Goal: Check status: Check status

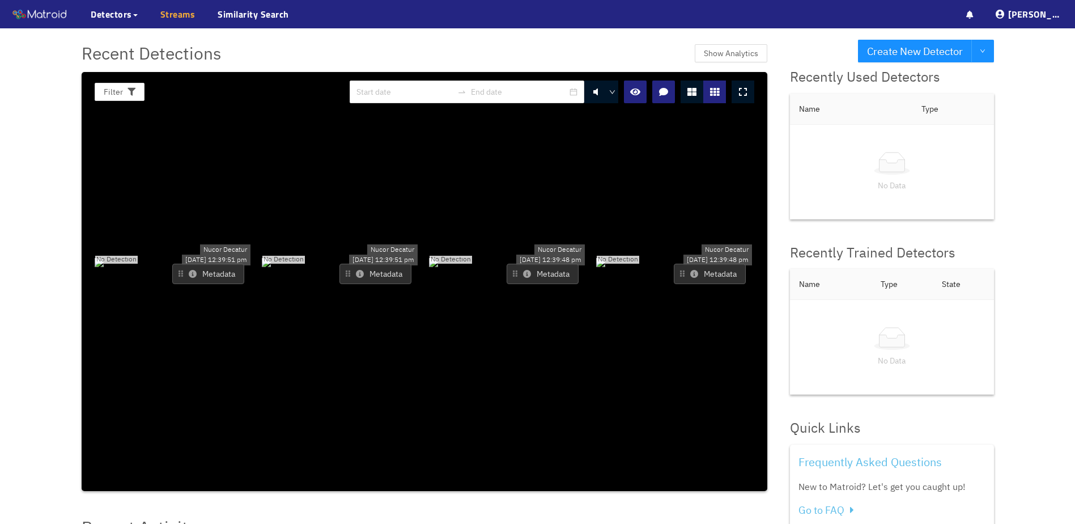
click at [166, 15] on link "Streams" at bounding box center [177, 14] width 35 height 14
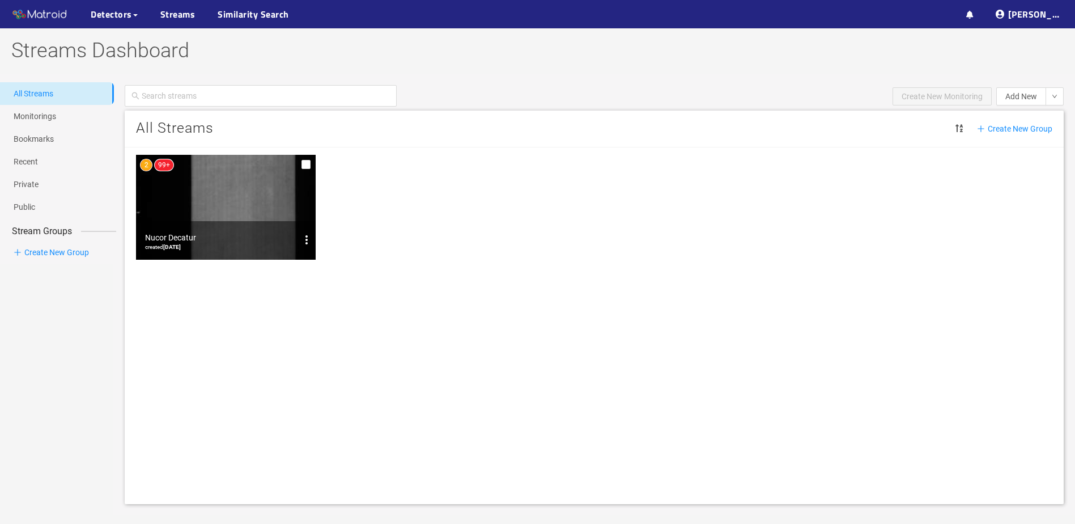
click at [224, 187] on img at bounding box center [226, 207] width 180 height 105
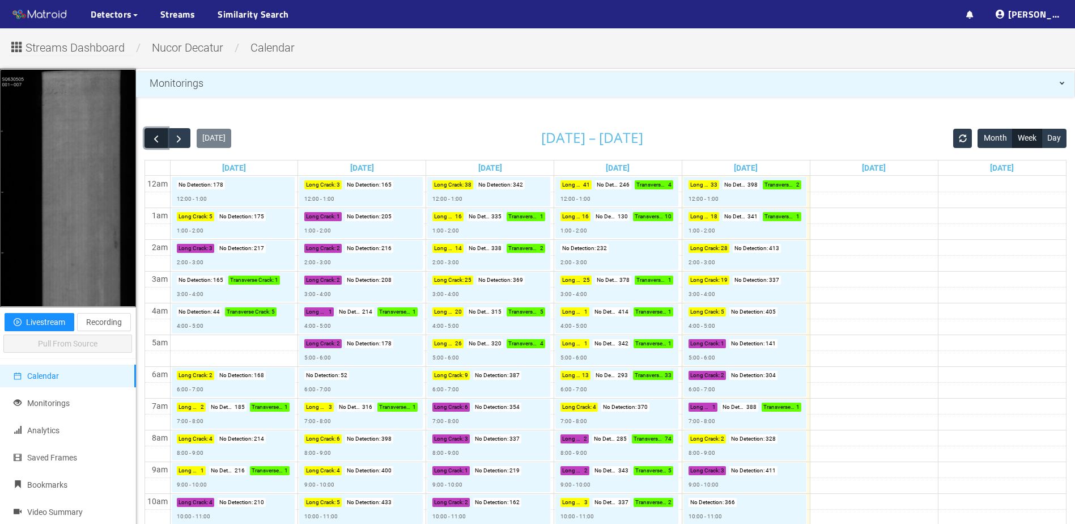
click at [154, 136] on span "button" at bounding box center [156, 139] width 12 height 12
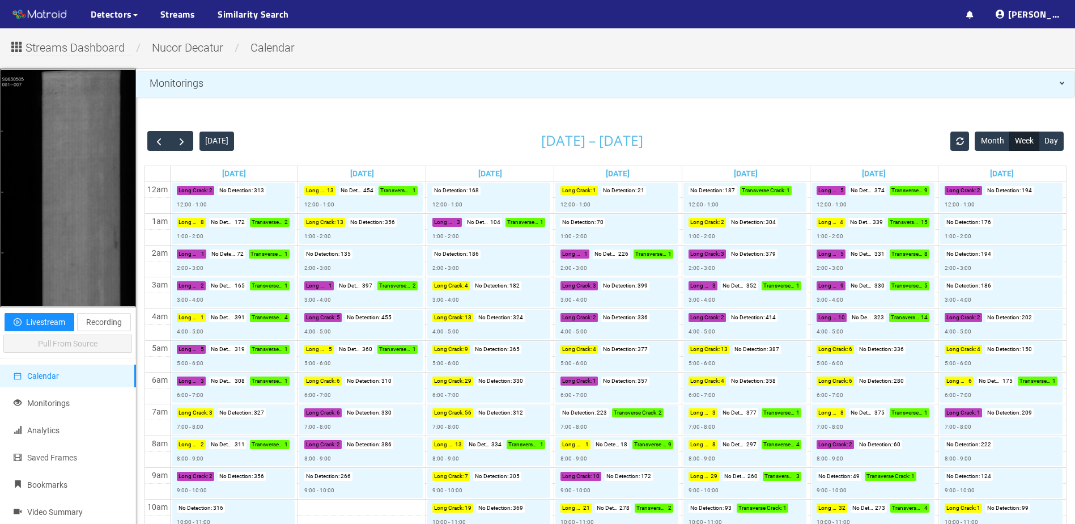
click at [63, 48] on span "Streams Dashboard" at bounding box center [74, 48] width 99 height 18
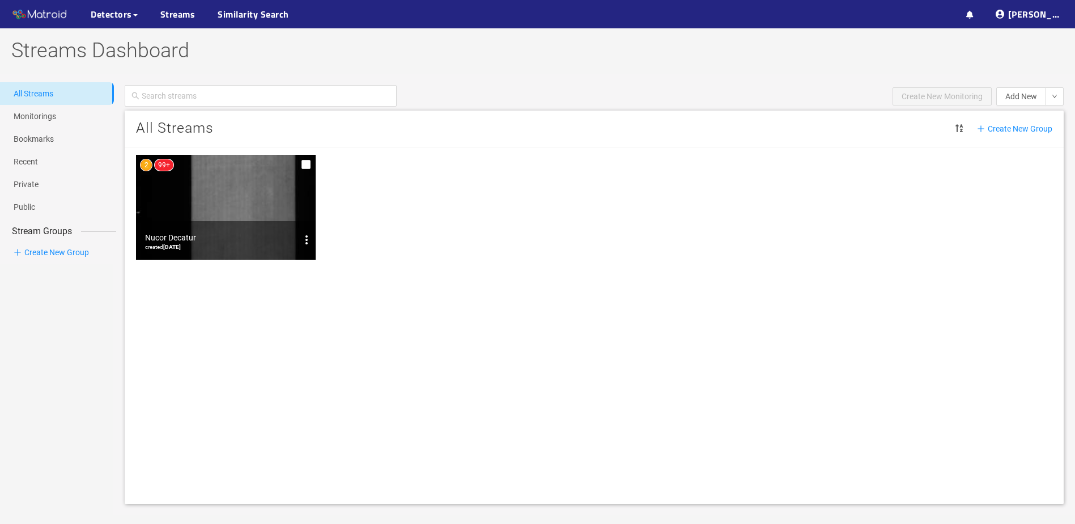
click at [190, 206] on img at bounding box center [226, 207] width 180 height 105
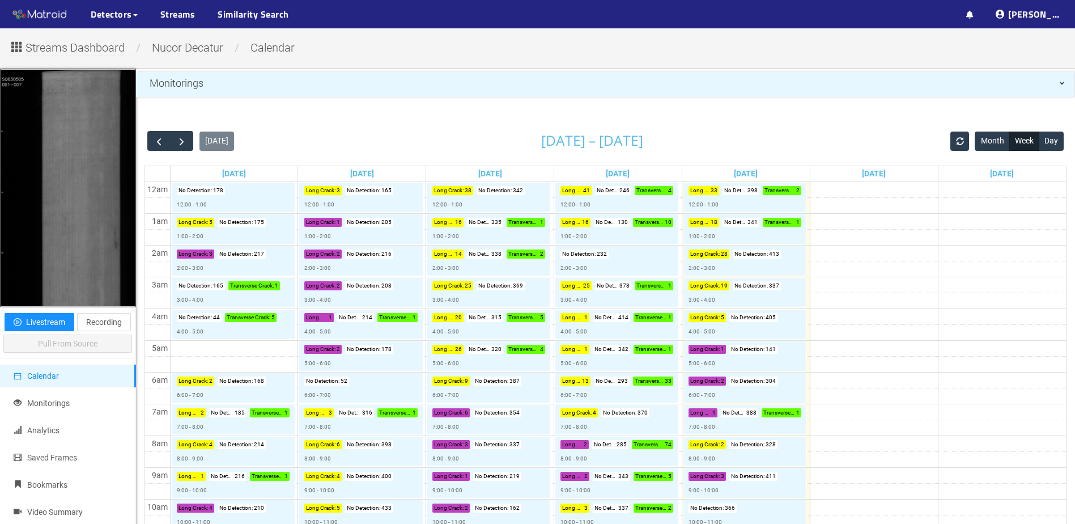
click at [896, 131] on div "[DATE] [DATE] – [DATE] Month Week Day" at bounding box center [605, 140] width 922 height 25
click at [160, 145] on span "button" at bounding box center [159, 141] width 12 height 12
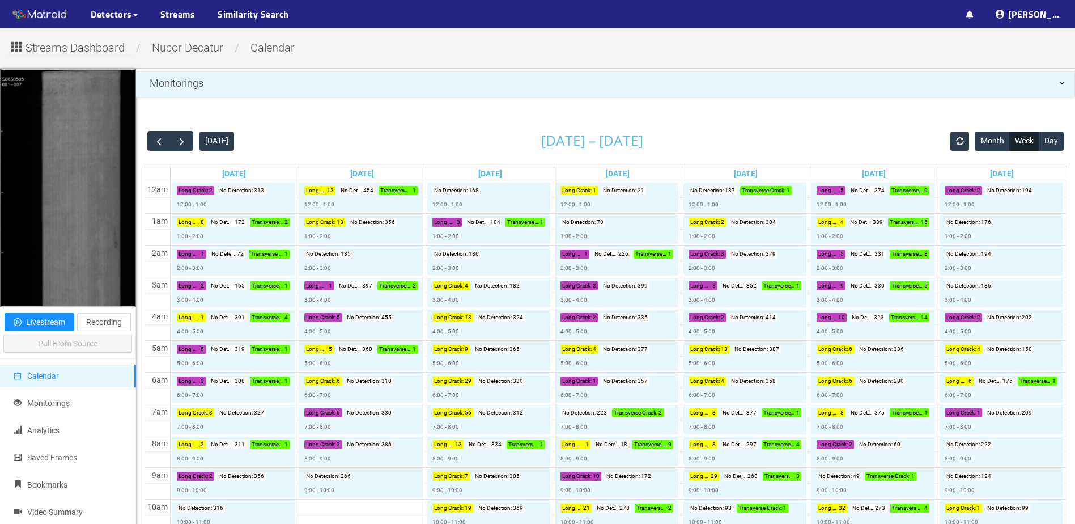
click at [386, 130] on div "[DATE] [DATE] – [DATE] Month Week Day" at bounding box center [605, 140] width 922 height 25
click at [52, 406] on span "Monitorings" at bounding box center [48, 402] width 42 height 9
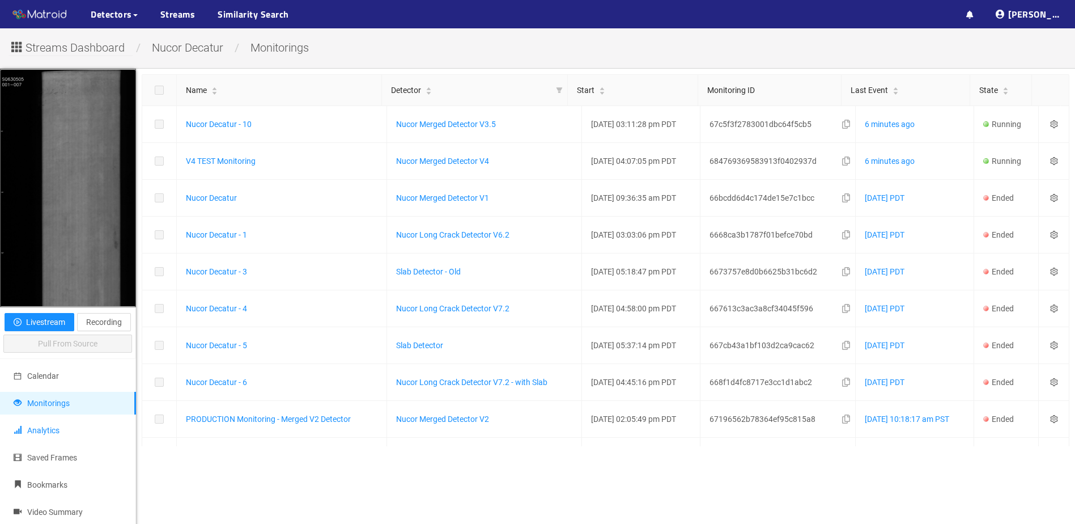
click at [57, 426] on span "Analytics" at bounding box center [43, 430] width 32 height 9
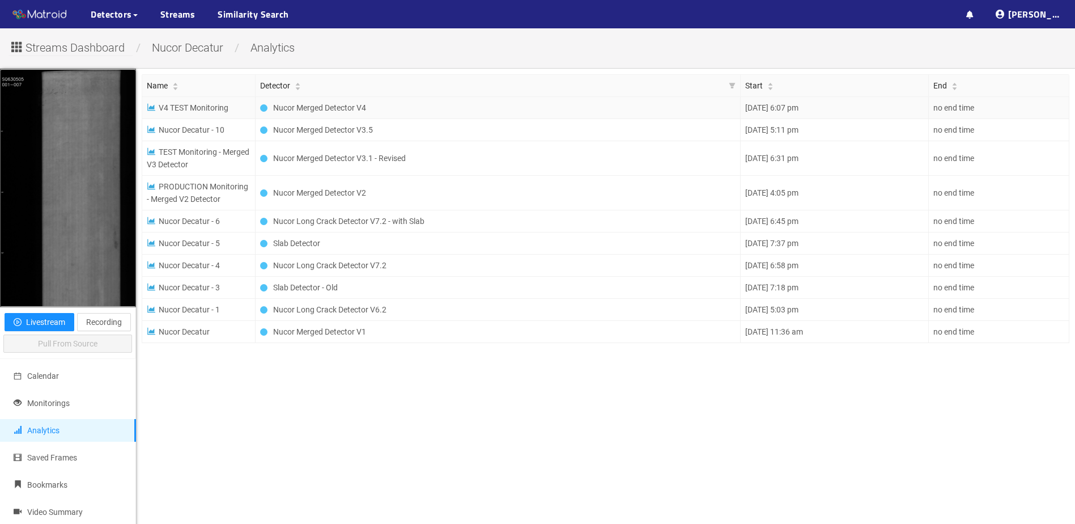
click at [210, 107] on span "V4 TEST Monitoring" at bounding box center [188, 107] width 82 height 9
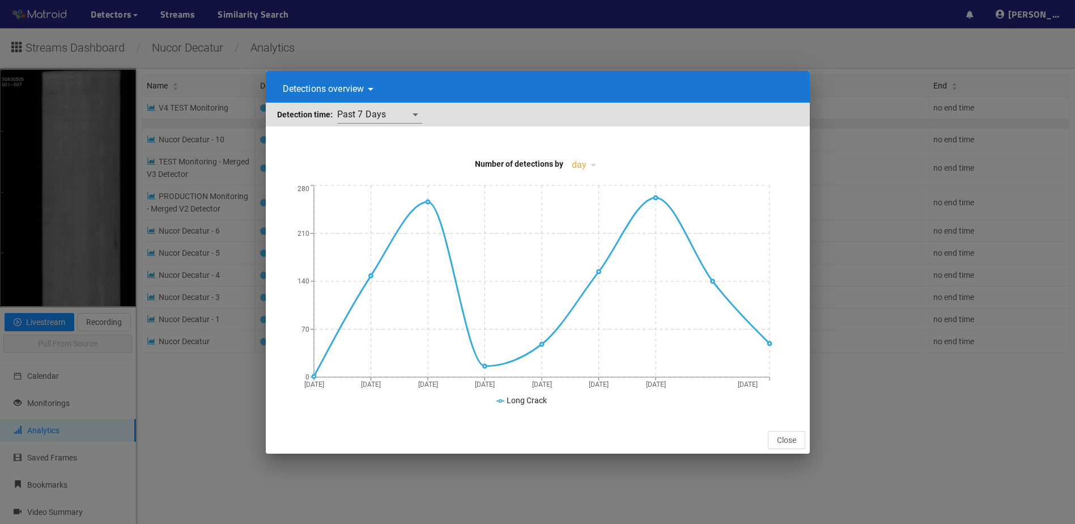
click at [667, 60] on div "Detections overview detectionsByTime Detection time: Past 7 Days past7Days Numb…" at bounding box center [537, 262] width 1075 height 524
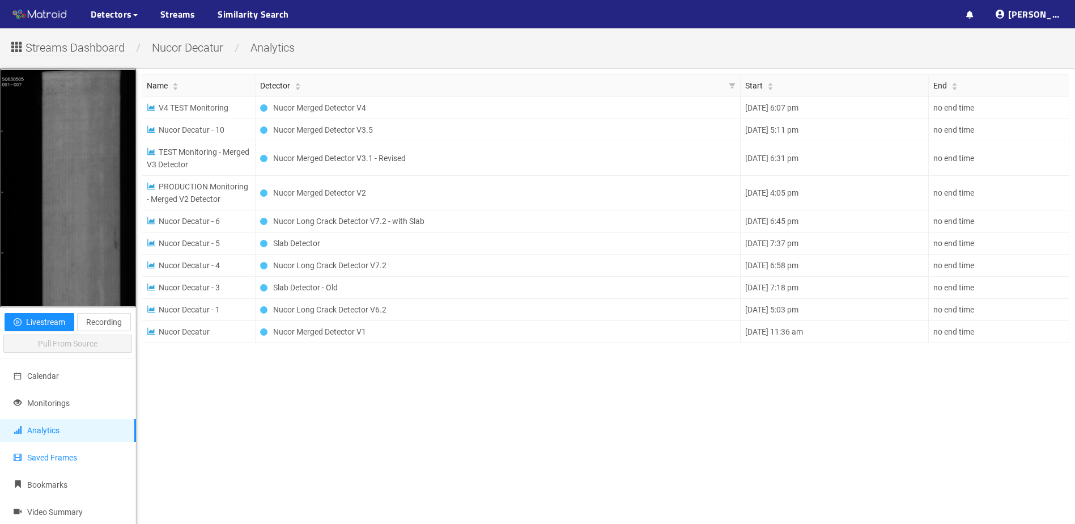
click at [49, 455] on span "Saved Frames" at bounding box center [52, 457] width 50 height 9
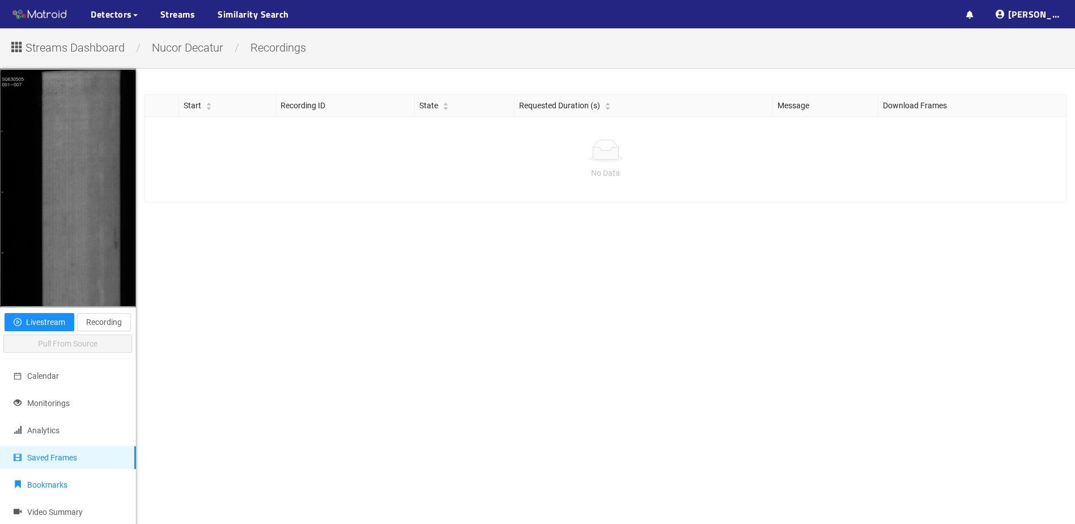
click at [54, 483] on span "Bookmarks" at bounding box center [47, 484] width 40 height 9
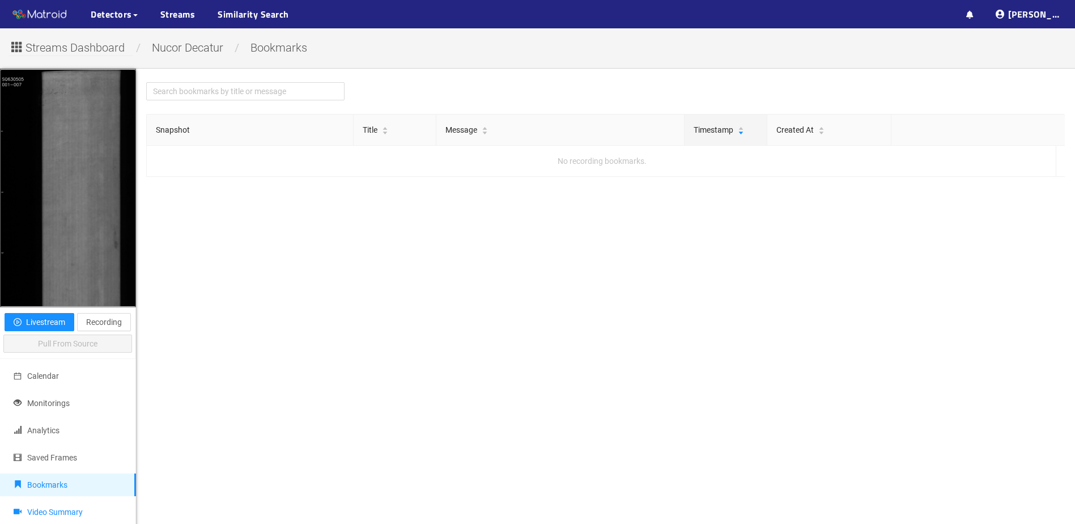
click at [58, 511] on span "Video Summary" at bounding box center [55, 511] width 56 height 9
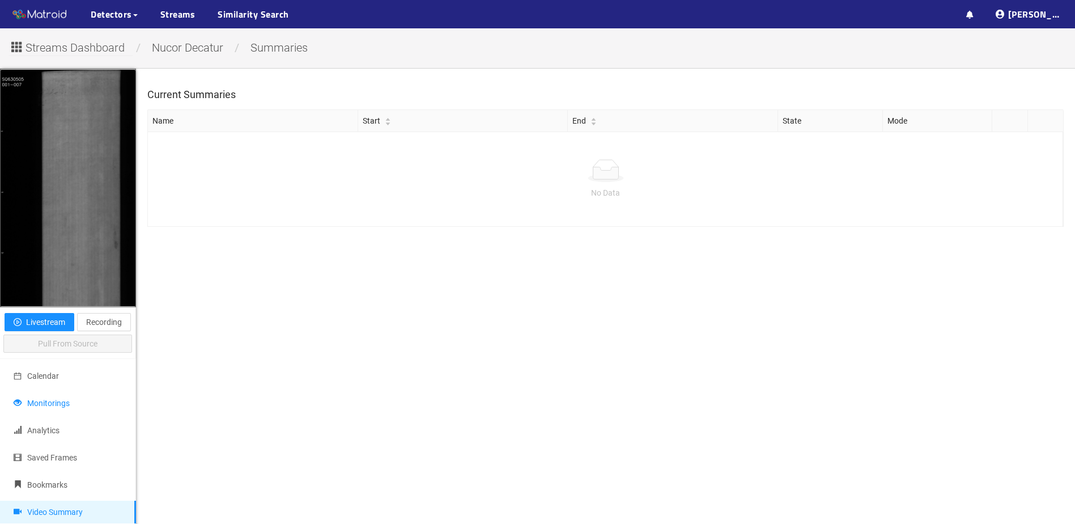
click at [54, 394] on li "Monitorings" at bounding box center [68, 403] width 136 height 23
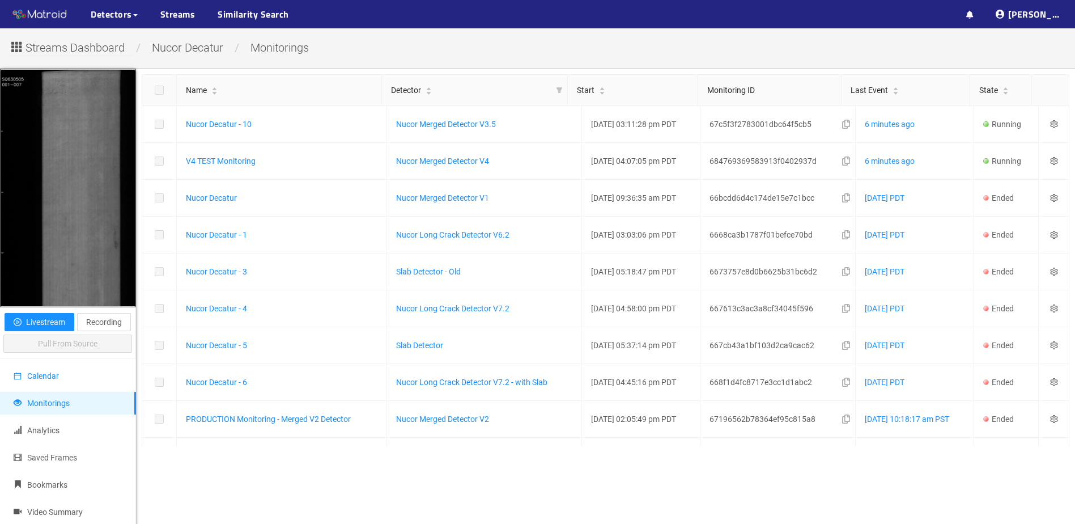
click at [56, 376] on span "Calendar" at bounding box center [43, 375] width 32 height 9
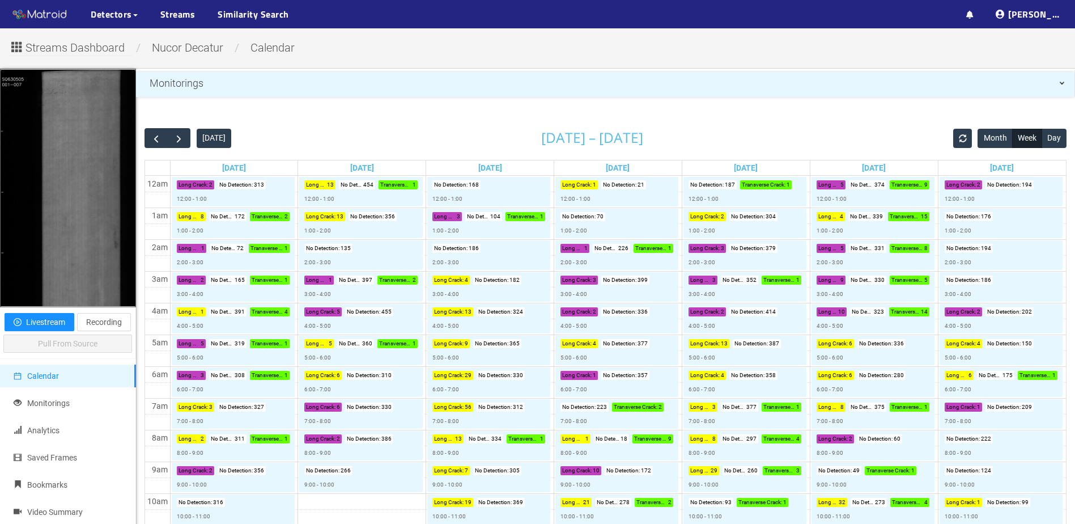
click at [62, 388] on ul "Calendar Monitorings Analytics Saved Frames Bookmarks Video Summary" at bounding box center [68, 447] width 136 height 176
click at [37, 320] on span "Livestream" at bounding box center [45, 322] width 39 height 12
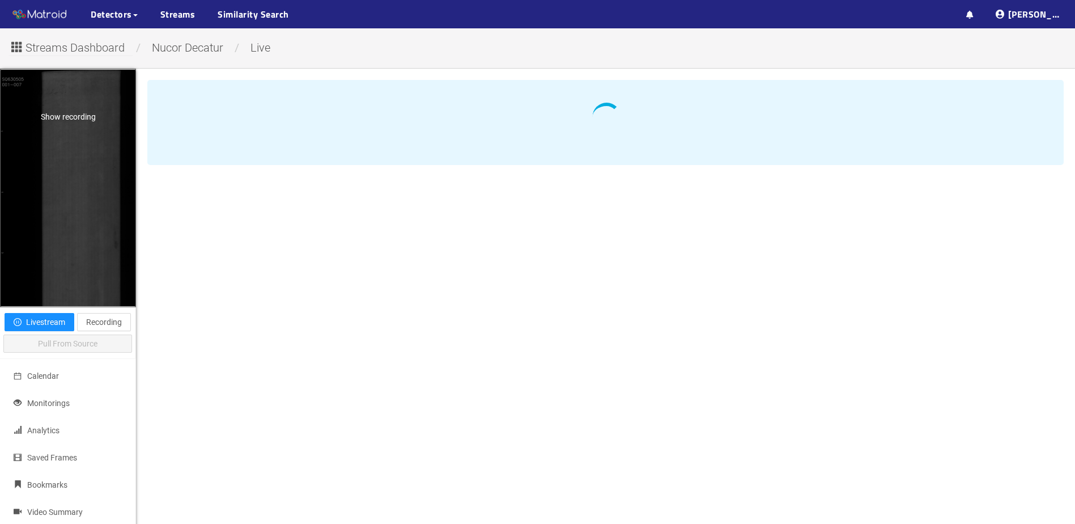
click at [61, 148] on div "Show recording" at bounding box center [68, 188] width 135 height 236
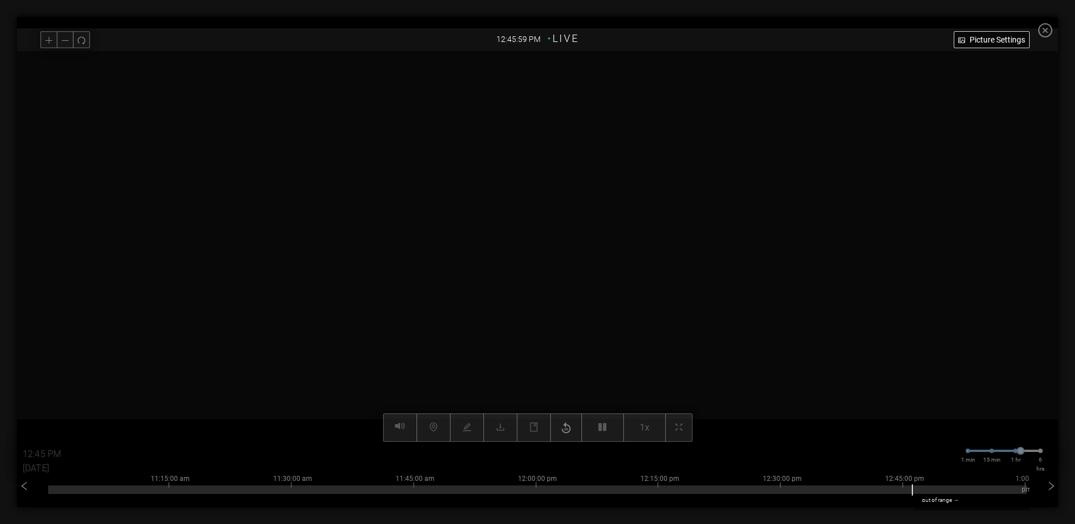
click at [1058, 28] on div "12:45:59 PM • LIVE" at bounding box center [537, 38] width 1041 height 20
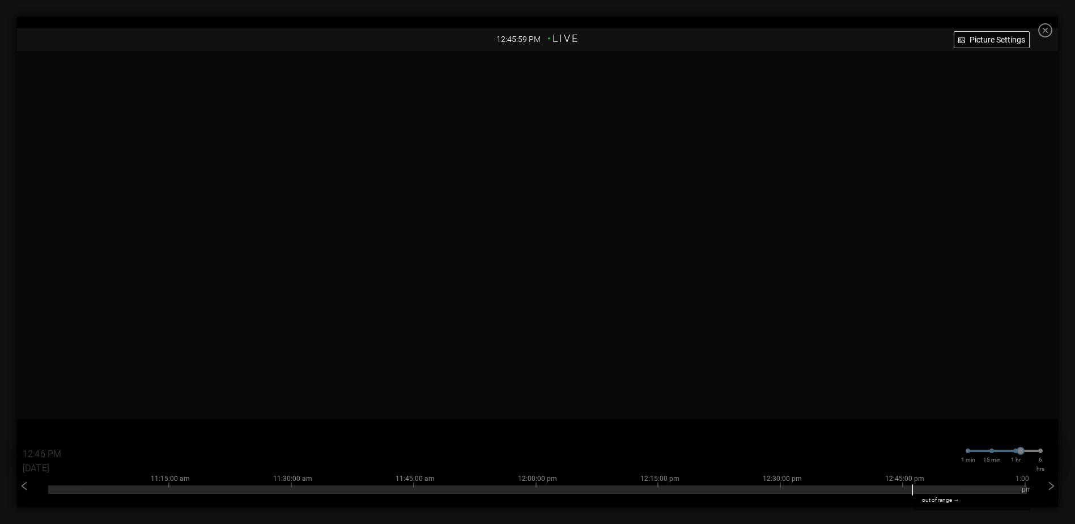
click at [1052, 28] on icon "close-circle" at bounding box center [1045, 30] width 14 height 14
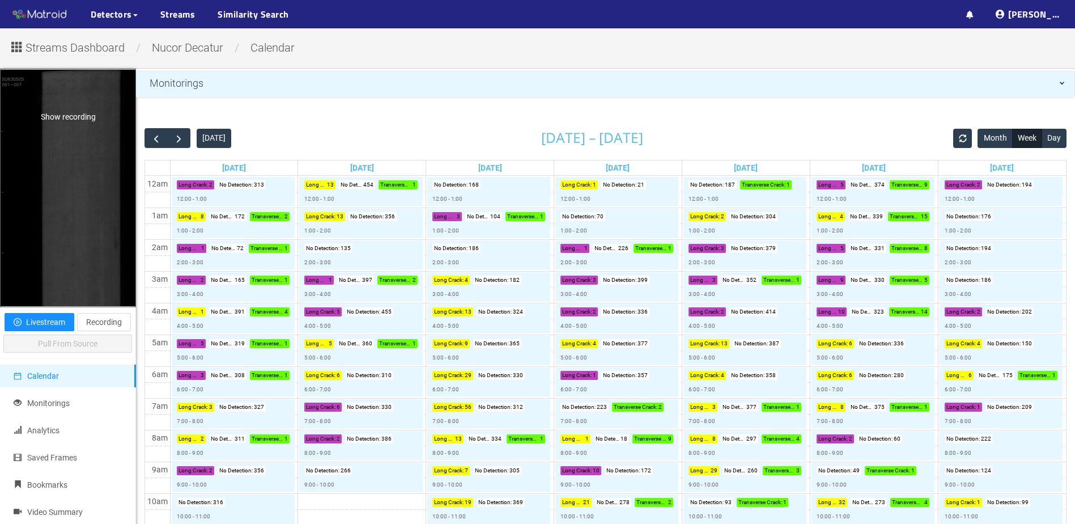
click at [79, 146] on div "Show recording" at bounding box center [68, 188] width 135 height 236
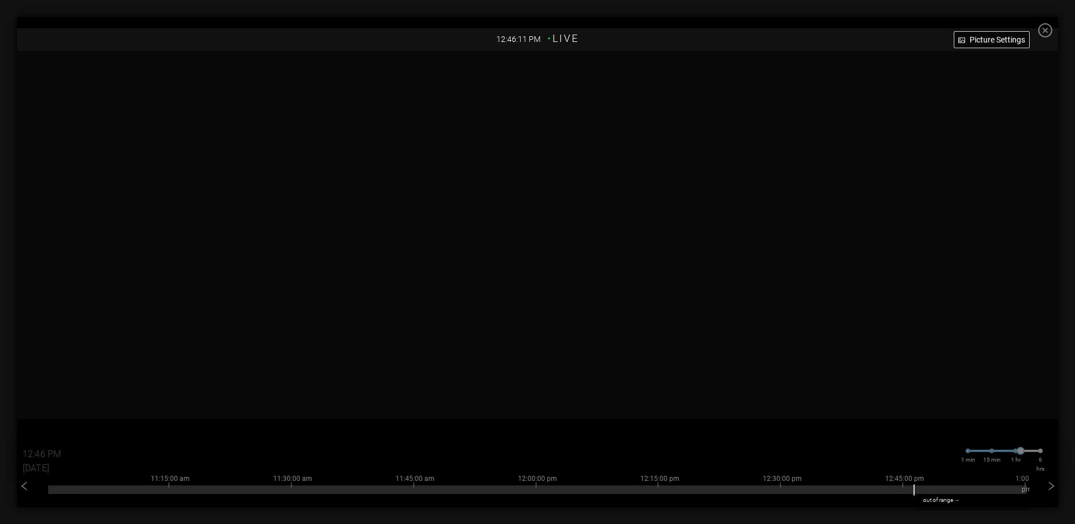
click at [1052, 27] on icon "close-circle" at bounding box center [1045, 30] width 14 height 14
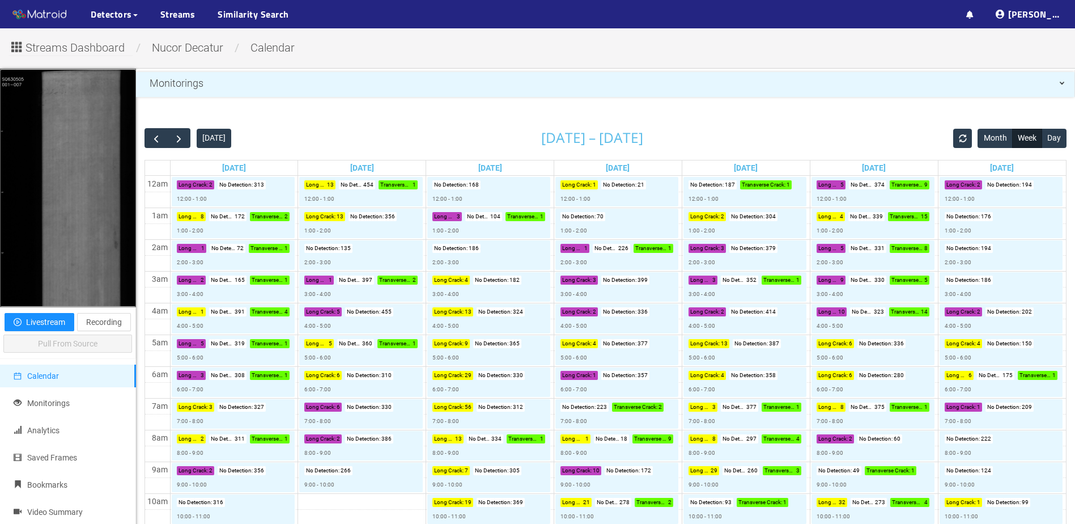
drag, startPoint x: 292, startPoint y: 125, endPoint x: 670, endPoint y: 126, distance: 378.5
